Goal: Check status: Check status

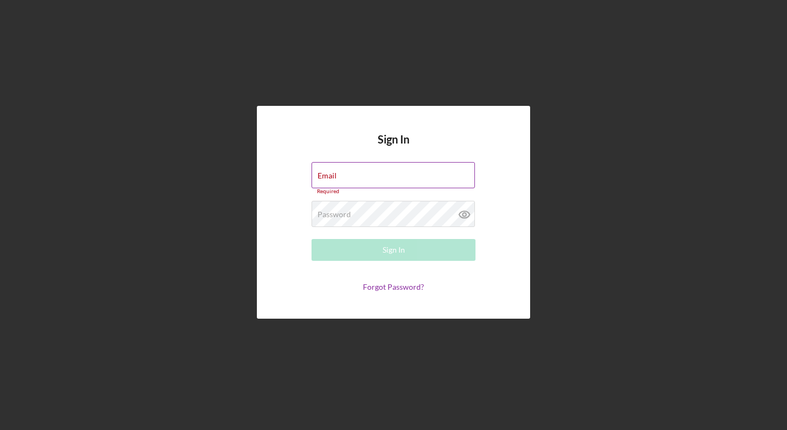
type input "[PERSON_NAME][EMAIL_ADDRESS][DOMAIN_NAME]"
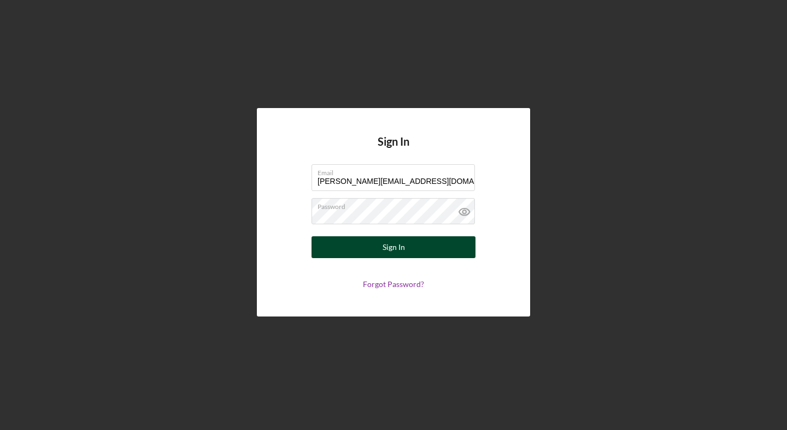
click at [393, 244] on div "Sign In" at bounding box center [393, 248] width 22 height 22
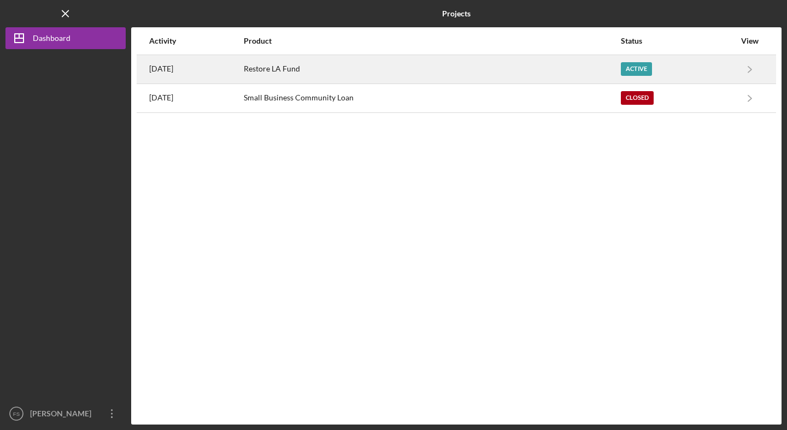
click at [322, 67] on div "Restore LA Fund" at bounding box center [432, 69] width 376 height 27
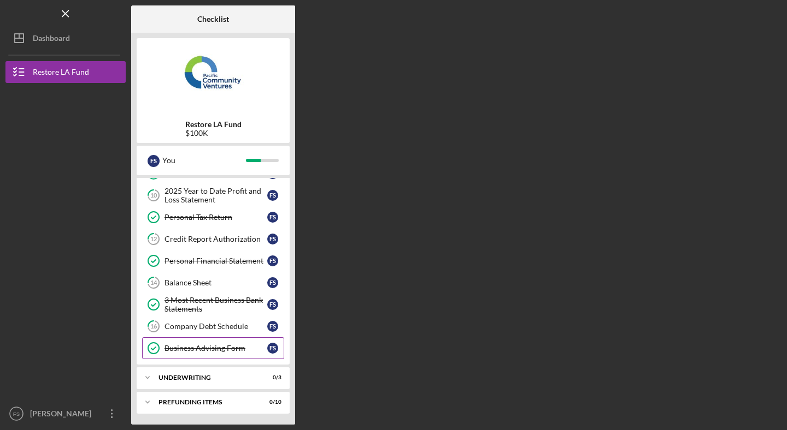
scroll to position [127, 0]
